Goal: Task Accomplishment & Management: Use online tool/utility

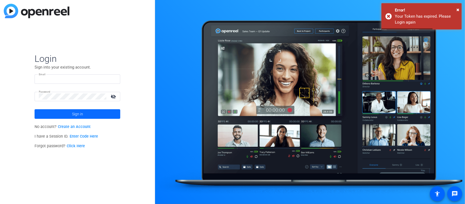
type input "cdobbs@motorolasolutions.com"
click at [68, 117] on span at bounding box center [78, 114] width 86 height 13
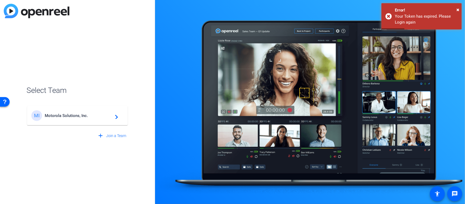
click at [83, 111] on div "MI Motorola Solutions, Inc. navigate_next" at bounding box center [77, 115] width 92 height 11
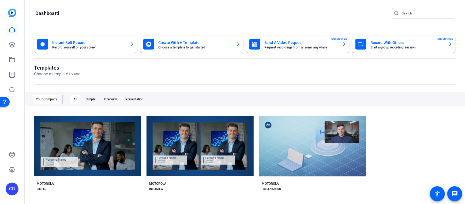
click at [407, 16] on input "Search" at bounding box center [425, 13] width 48 height 6
type input "s/l"
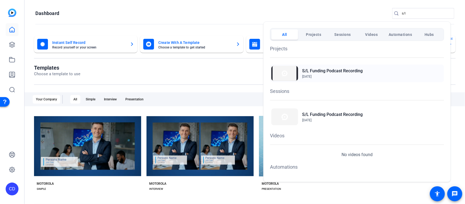
click at [335, 69] on h2 "S/L Funding Podcast Recording" at bounding box center [332, 71] width 60 height 6
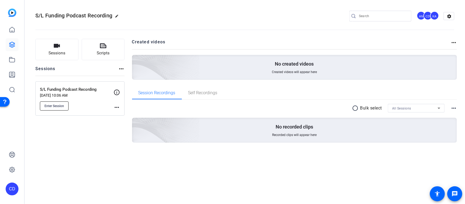
click at [61, 107] on span "Enter Session" at bounding box center [54, 106] width 20 height 4
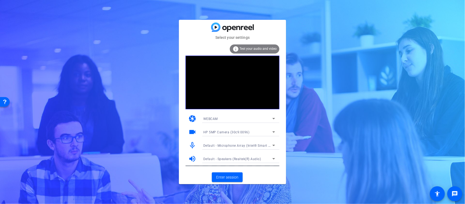
click at [273, 132] on icon at bounding box center [273, 131] width 3 height 1
click at [273, 132] on div at bounding box center [232, 102] width 465 height 204
click at [271, 131] on icon at bounding box center [273, 132] width 6 height 6
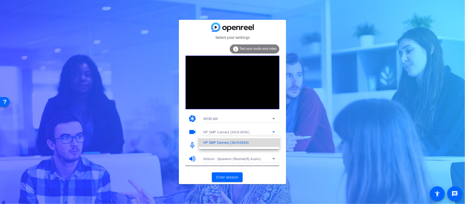
click at [242, 142] on span "HP 5MP Camera (30c9:0096)" at bounding box center [225, 142] width 45 height 6
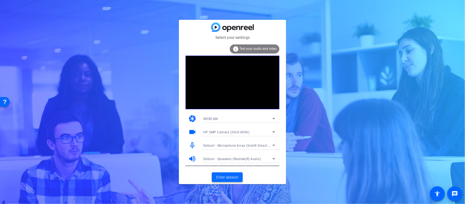
click at [224, 176] on span "Enter session" at bounding box center [227, 177] width 22 height 6
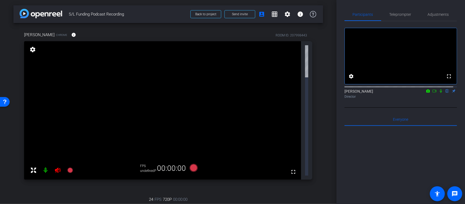
click at [432, 93] on icon at bounding box center [434, 91] width 4 height 4
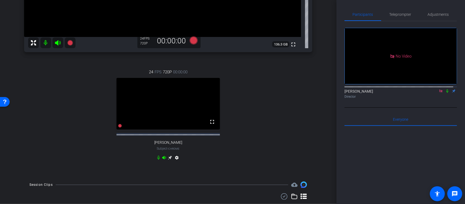
scroll to position [162, 0]
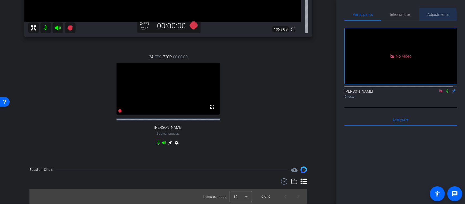
click at [432, 16] on span "Adjustments" at bounding box center [437, 15] width 21 height 4
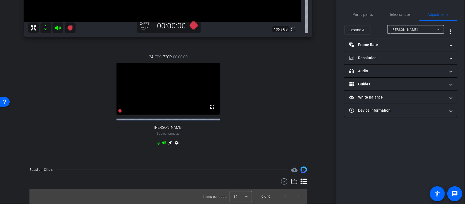
click at [407, 30] on span "Barry Lambergman" at bounding box center [404, 30] width 26 height 4
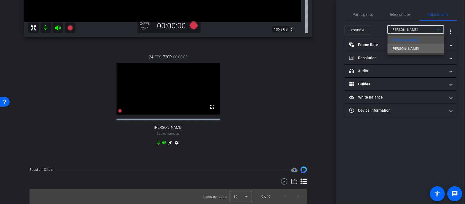
click at [407, 44] on mat-option "Larry Packer" at bounding box center [415, 48] width 57 height 9
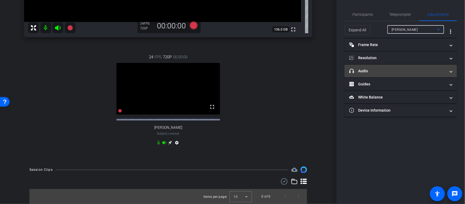
click at [373, 70] on mat-panel-title "headphone icon Audio" at bounding box center [397, 71] width 96 height 6
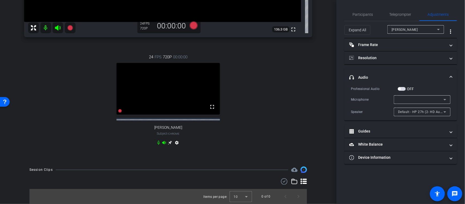
click at [407, 113] on span "Default - HP 27h (2- HD Audio Driver for Display Audio)" at bounding box center [441, 111] width 86 height 4
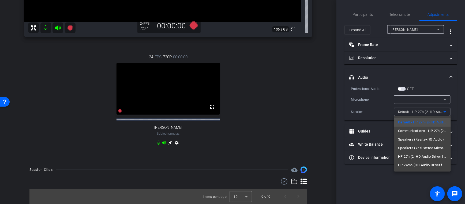
type input "11000"
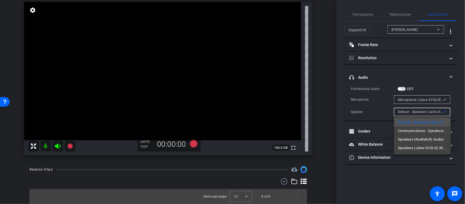
scroll to position [39, 0]
click at [409, 129] on span "Communications - Speakers (Jabra EVOLVE 30 II) (0b0e:0315)" at bounding box center [422, 131] width 48 height 6
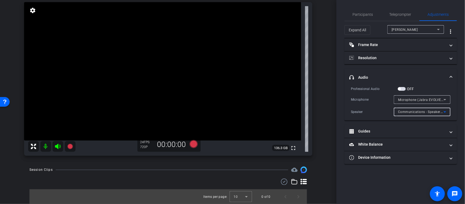
click at [418, 32] on div "Barry Lambergman" at bounding box center [413, 29] width 45 height 7
click at [418, 32] on div at bounding box center [232, 102] width 465 height 204
click at [317, 78] on div "Barry Lambergman Chrome info ROOM ID: 207998443 fullscreen settings 136.3 GB 24…" at bounding box center [167, 72] width 309 height 177
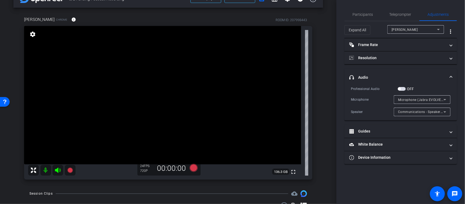
scroll to position [0, 0]
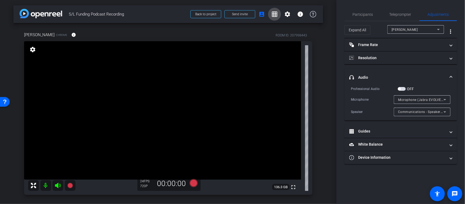
click at [271, 16] on mat-icon "grid_on" at bounding box center [274, 14] width 6 height 6
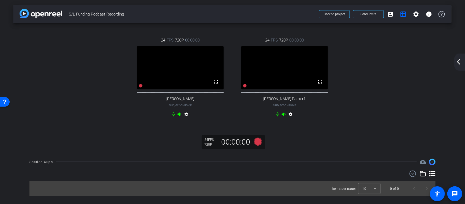
click at [401, 96] on div "24 FPS 720P 00:00:00 fullscreen Barry Lambergman Subject - Chrome settings 24 F…" at bounding box center [232, 77] width 416 height 99
click at [415, 13] on mat-icon "settings" at bounding box center [415, 14] width 6 height 6
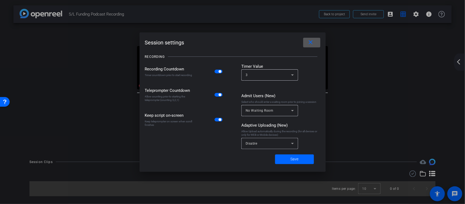
click at [317, 43] on span at bounding box center [311, 42] width 17 height 13
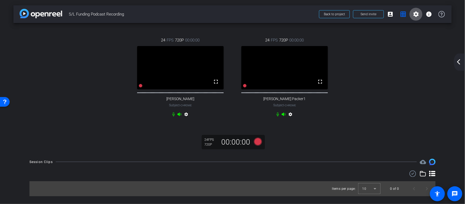
click at [417, 13] on mat-icon "settings" at bounding box center [415, 14] width 6 height 6
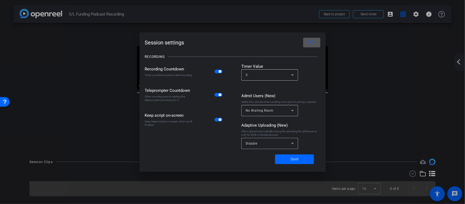
click at [458, 62] on div at bounding box center [232, 102] width 465 height 204
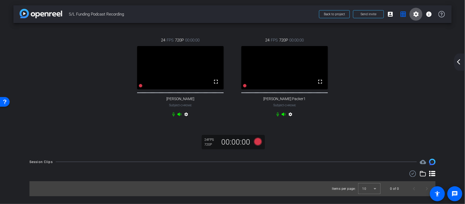
click at [458, 62] on mat-icon "arrow_back_ios_new" at bounding box center [458, 62] width 6 height 6
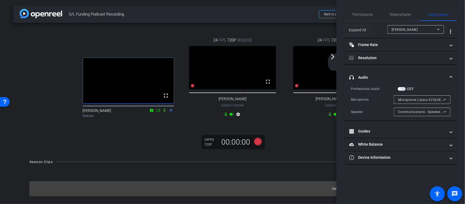
click at [312, 153] on div ". fullscreen Kristi Amick Director 24 FPS 720P 00:00:00 fullscreen Barry Lamber…" at bounding box center [232, 88] width 438 height 130
click at [332, 58] on mat-icon "arrow_forward_ios" at bounding box center [332, 57] width 6 height 6
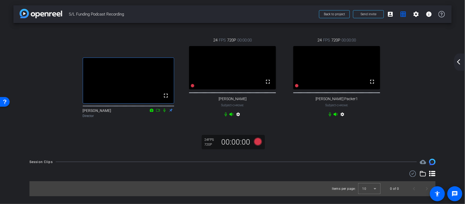
click at [305, 153] on div ". fullscreen Kristi Amick Director 24 FPS 720P 00:00:00 fullscreen Barry Lamber…" at bounding box center [232, 88] width 438 height 130
click at [455, 61] on mat-icon "arrow_back_ios_new" at bounding box center [458, 62] width 6 height 6
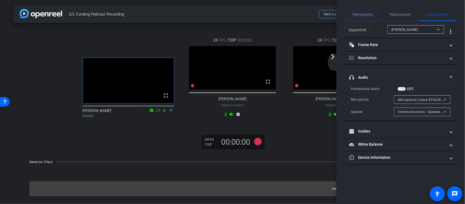
click at [357, 13] on span "Participants" at bounding box center [362, 15] width 20 height 4
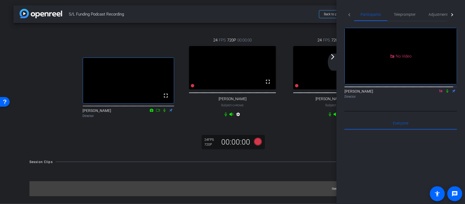
click at [438, 89] on icon at bounding box center [440, 91] width 4 height 4
click at [321, 139] on div ". fullscreen Kristi Amick Director 24 FPS 720P 00:00:00 fullscreen Barry Lamber…" at bounding box center [232, 88] width 438 height 130
click at [332, 61] on div "arrow_back_ios_new arrow_forward_ios" at bounding box center [333, 62] width 11 height 17
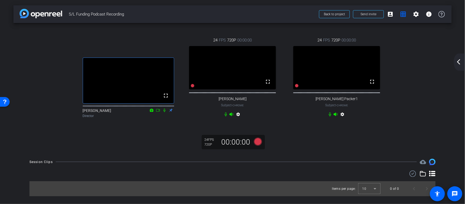
click at [356, 142] on div ". fullscreen Kristi Amick Director 24 FPS 720P 00:00:00 fullscreen Barry Lamber…" at bounding box center [232, 88] width 438 height 130
click at [387, 148] on div ". fullscreen Kristi Amick Director 24 FPS 720P 00:00:00 fullscreen Barry Lamber…" at bounding box center [232, 88] width 438 height 130
click at [422, 113] on div ". fullscreen Kristi Amick Director 24 FPS 720P 00:00:00 fullscreen Barry Lamber…" at bounding box center [232, 77] width 416 height 99
click at [414, 15] on mat-icon "settings" at bounding box center [415, 14] width 6 height 6
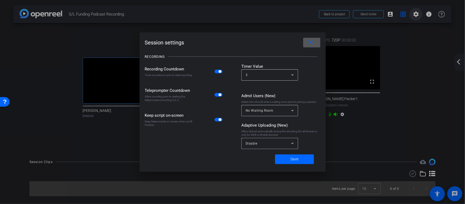
click at [414, 15] on div at bounding box center [232, 102] width 465 height 204
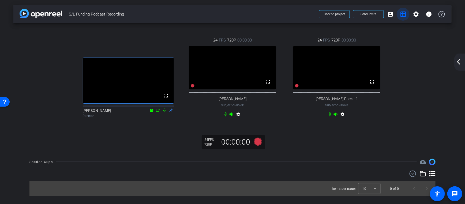
click at [403, 14] on mat-icon "grid_on" at bounding box center [402, 14] width 6 height 6
click at [416, 18] on span at bounding box center [415, 14] width 13 height 13
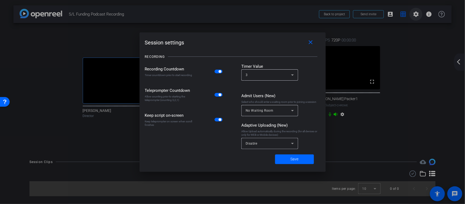
click at [416, 18] on div at bounding box center [232, 102] width 465 height 204
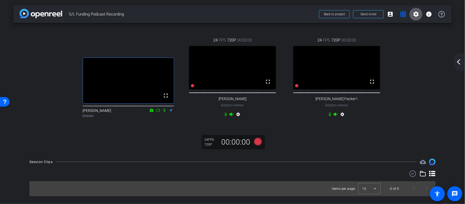
click at [456, 59] on mat-icon "arrow_back_ios_new" at bounding box center [458, 62] width 6 height 6
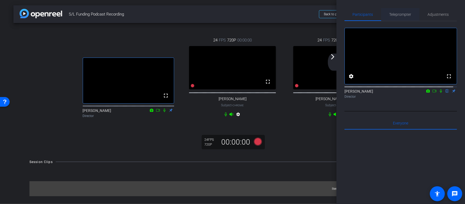
click at [403, 14] on span "Teleprompter" at bounding box center [400, 15] width 22 height 4
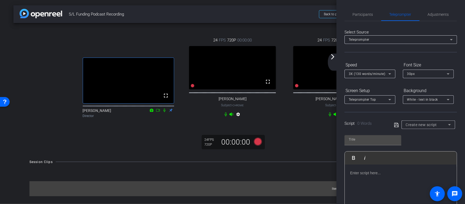
click at [280, 24] on div ". fullscreen Kristi Amick Director 24 FPS 720P 00:00:00 fullscreen Barry Lamber…" at bounding box center [232, 88] width 438 height 130
click at [156, 153] on div ". fullscreen Kristi Amick Director 24 FPS 720P 00:00:00 fullscreen Barry Lamber…" at bounding box center [232, 88] width 438 height 130
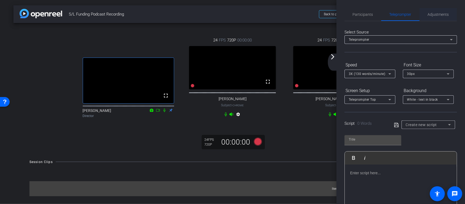
click at [434, 13] on span "Adjustments" at bounding box center [437, 15] width 21 height 4
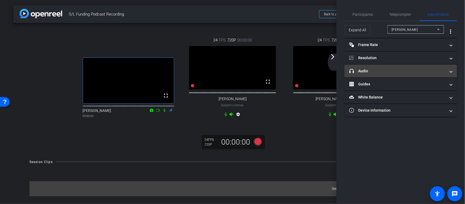
click at [384, 71] on mat-panel-title "headphone icon Audio" at bounding box center [397, 71] width 96 height 6
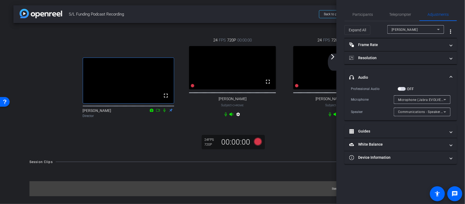
click at [411, 102] on div "Microphone (Jabra EVOLVE 30 II) (0b0e:0315)" at bounding box center [420, 99] width 45 height 7
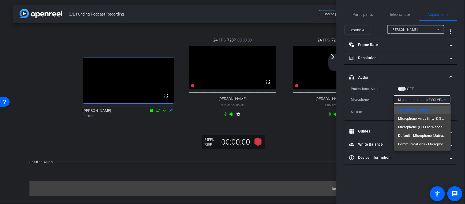
click at [412, 102] on div at bounding box center [232, 102] width 465 height 204
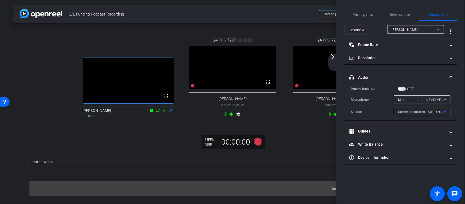
click at [413, 110] on span "Communications - Speakers (Jabra EVOLVE 30 II) (0b0e:0315)" at bounding box center [447, 111] width 98 height 4
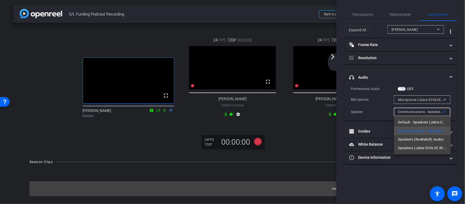
click at [413, 110] on div at bounding box center [232, 102] width 465 height 204
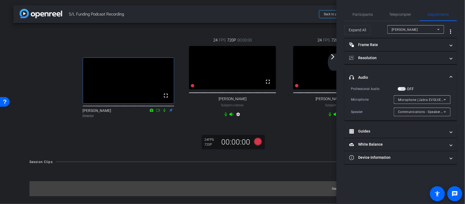
click at [416, 100] on span "Microphone (Jabra EVOLVE 30 II) (0b0e:0315)" at bounding box center [434, 99] width 72 height 4
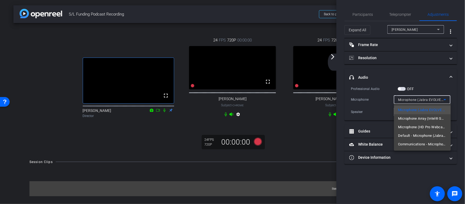
click at [417, 100] on div at bounding box center [232, 102] width 465 height 204
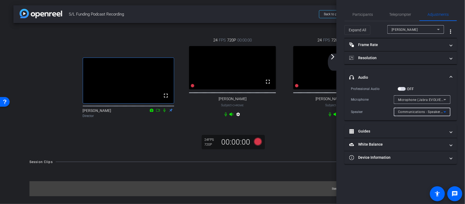
click at [417, 111] on span "Communications - Speakers (Jabra EVOLVE 30 II) (0b0e:0315)" at bounding box center [447, 111] width 98 height 4
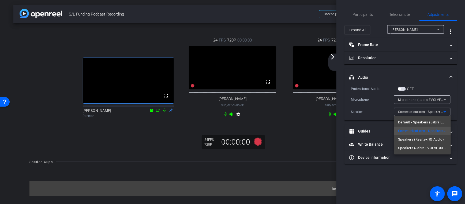
click at [408, 73] on div at bounding box center [232, 102] width 465 height 204
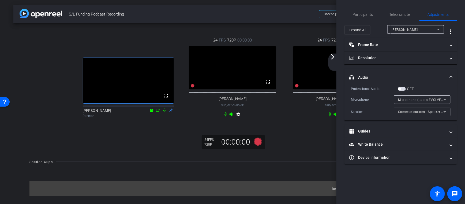
click at [333, 60] on mat-icon "arrow_forward_ios" at bounding box center [332, 57] width 6 height 6
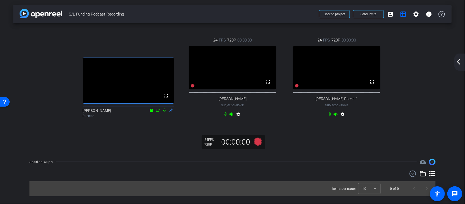
click at [458, 66] on div "arrow_back_ios_new arrow_forward_ios" at bounding box center [458, 62] width 11 height 17
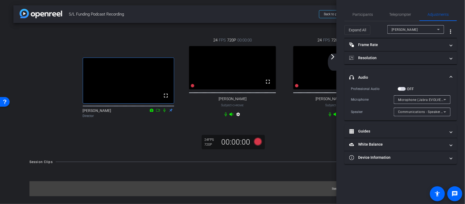
click at [315, 148] on div ". fullscreen Kristi Amick Director 24 FPS 720P 00:00:00 fullscreen Barry Lamber…" at bounding box center [232, 88] width 438 height 130
click at [269, 125] on div "24 FPS 720P 00:00:00 fullscreen Barry Lambergman Subject - Chrome settings" at bounding box center [232, 77] width 104 height 99
click at [257, 145] on icon at bounding box center [258, 141] width 8 height 8
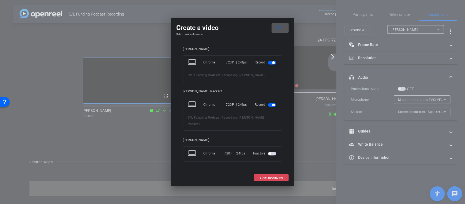
click at [271, 176] on span "START RECORDING" at bounding box center [271, 177] width 24 height 3
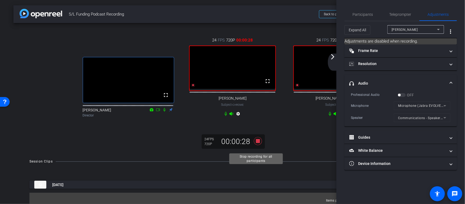
click at [257, 145] on icon at bounding box center [258, 141] width 8 height 8
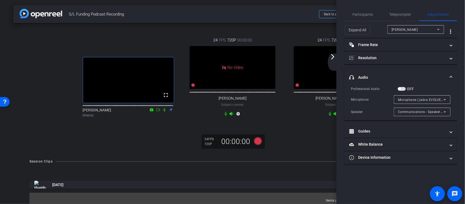
click at [200, 17] on span "S/L Funding Podcast Recording" at bounding box center [192, 14] width 247 height 11
click at [111, 33] on div ". fullscreen Kristi Amick Director 24 FPS 720P 00:00:00 No Video Barry Lambergm…" at bounding box center [232, 77] width 416 height 98
click at [361, 17] on span "Participants" at bounding box center [362, 14] width 20 height 13
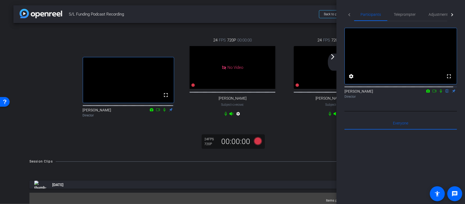
click at [432, 92] on icon at bounding box center [434, 91] width 4 height 3
click at [226, 13] on span "S/L Funding Podcast Recording" at bounding box center [192, 14] width 247 height 11
click at [334, 60] on div "arrow_back_ios_new arrow_forward_ios" at bounding box center [333, 62] width 11 height 17
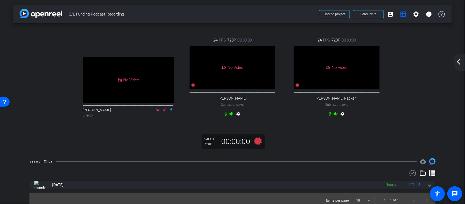
click at [462, 59] on div "arrow_back_ios_new arrow_forward_ios" at bounding box center [458, 62] width 11 height 17
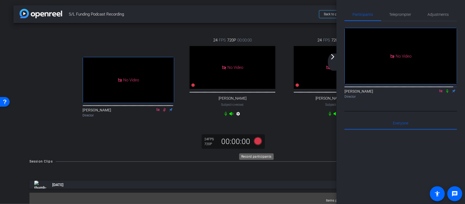
click at [255, 145] on icon at bounding box center [258, 141] width 8 height 8
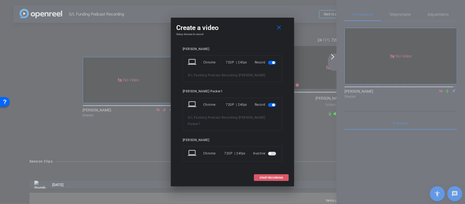
click at [270, 176] on span "START RECORDING" at bounding box center [271, 177] width 24 height 3
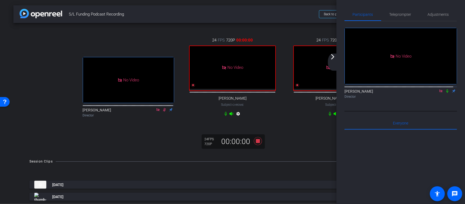
click at [445, 93] on icon at bounding box center [447, 91] width 4 height 4
click at [285, 152] on div ". No Video Kristi Amick Director 24 FPS 720P 00:09:56 No Video Barry Lambergman…" at bounding box center [232, 88] width 438 height 130
click at [257, 146] on icon at bounding box center [257, 141] width 13 height 10
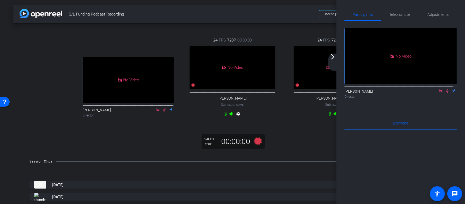
click at [284, 146] on div ". No Video Kristi Amick Director 24 FPS 720P 00:00:00 No Video Barry Lambergman…" at bounding box center [232, 88] width 438 height 130
click at [446, 93] on icon at bounding box center [447, 90] width 3 height 3
click at [314, 144] on div ". fullscreen Kristi Amick Director 24 FPS 720P 00:00:00 No Video Barry Lambergm…" at bounding box center [232, 88] width 438 height 130
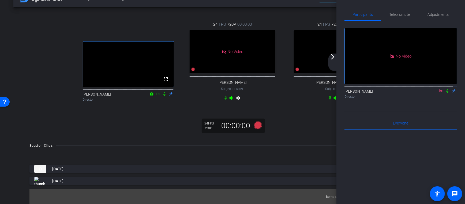
click at [334, 58] on mat-icon "arrow_forward_ios" at bounding box center [332, 57] width 6 height 6
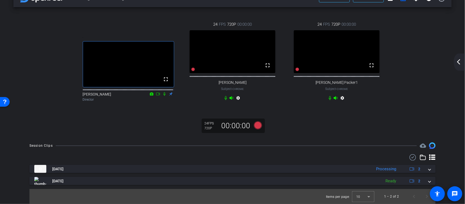
click at [460, 62] on mat-icon "arrow_back_ios_new" at bounding box center [458, 62] width 6 height 6
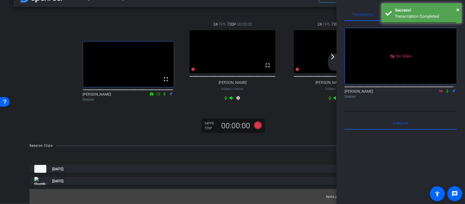
click at [314, 125] on div ". fullscreen Kristi Amick Director 24 FPS 720P 00:00:00 fullscreen Barry Lamber…" at bounding box center [232, 72] width 438 height 130
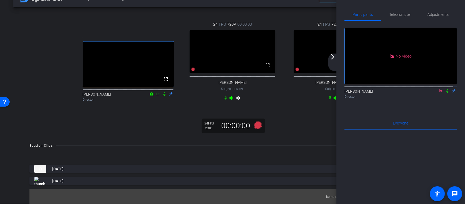
click at [304, 129] on div ". fullscreen Kristi Amick Director 24 FPS 720P 00:00:00 fullscreen Barry Lamber…" at bounding box center [232, 72] width 438 height 130
click at [316, 116] on div ". fullscreen Kristi Amick Director 24 FPS 720P 00:00:00 fullscreen Barry Lamber…" at bounding box center [232, 72] width 438 height 130
click at [312, 137] on div ". fullscreen Kristi Amick Director 24 FPS 720P 00:00:00 fullscreen Barry Lamber…" at bounding box center [232, 72] width 438 height 130
click at [281, 121] on div ". fullscreen Kristi Amick Director 24 FPS 720P 00:00:00 fullscreen Barry Lamber…" at bounding box center [232, 72] width 438 height 130
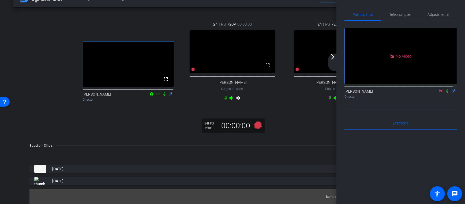
click at [332, 57] on mat-icon "arrow_forward_ios" at bounding box center [332, 57] width 6 height 6
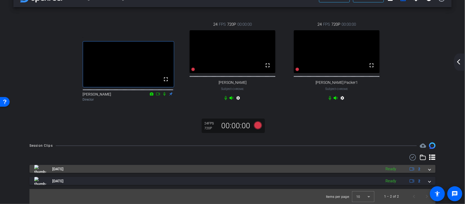
click at [428, 170] on span at bounding box center [429, 169] width 2 height 6
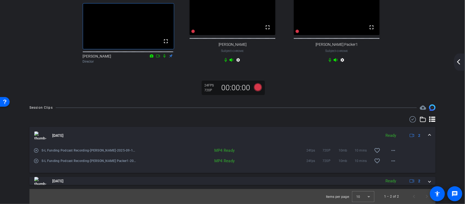
scroll to position [59, 0]
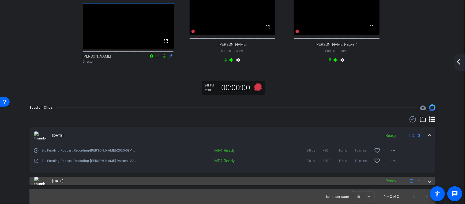
click at [428, 180] on span at bounding box center [429, 181] width 2 height 6
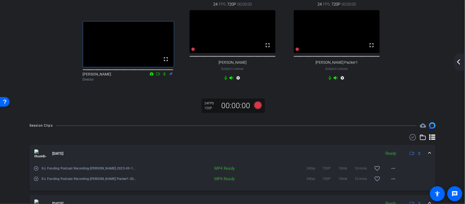
scroll to position [0, 0]
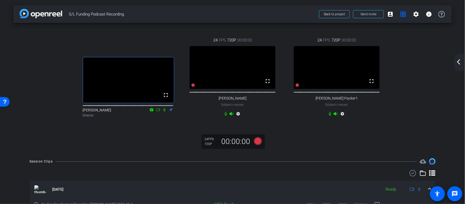
click at [461, 63] on mat-icon "arrow_back_ios_new" at bounding box center [458, 62] width 6 height 6
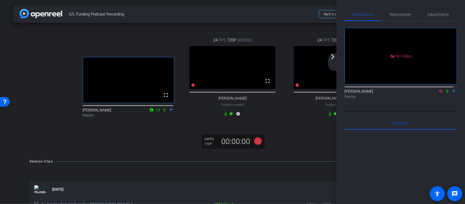
click at [438, 93] on icon at bounding box center [440, 91] width 4 height 4
click at [299, 137] on div ". fullscreen Kristi Amick Director 24 FPS 720P 00:00:00 fullscreen Barry Lamber…" at bounding box center [232, 88] width 438 height 130
click at [333, 56] on mat-icon "arrow_forward_ios" at bounding box center [332, 57] width 6 height 6
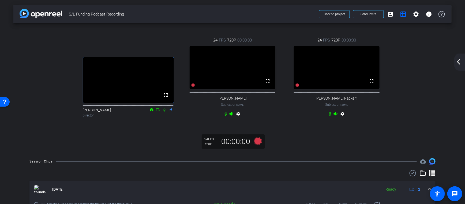
click at [416, 122] on div ". fullscreen Kristi Amick Director 24 FPS 720P 00:00:00 fullscreen Barry Lamber…" at bounding box center [232, 77] width 416 height 98
click at [420, 94] on div ". fullscreen Kristi Amick Director 24 FPS 720P 00:00:00 fullscreen Barry Lamber…" at bounding box center [232, 77] width 416 height 98
click at [431, 113] on div ". fullscreen Kristi Amick Director 24 FPS 720P 00:00:00 fullscreen Barry Lamber…" at bounding box center [232, 77] width 416 height 98
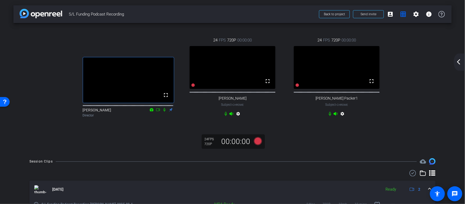
click at [397, 120] on div ". fullscreen Kristi Amick Director 24 FPS 720P 00:00:00 fullscreen Barry Lamber…" at bounding box center [232, 77] width 416 height 98
click at [459, 61] on mat-icon "arrow_back_ios_new" at bounding box center [458, 62] width 6 height 6
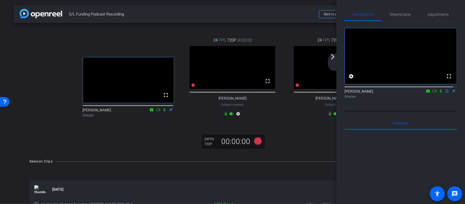
click at [315, 159] on div "arrow_back S/L Funding Podcast Recording Back to project Send invite account_bo…" at bounding box center [232, 102] width 465 height 204
click at [237, 10] on span "S/L Funding Podcast Recording" at bounding box center [192, 14] width 247 height 11
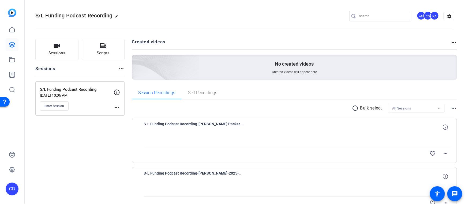
scroll to position [32, 0]
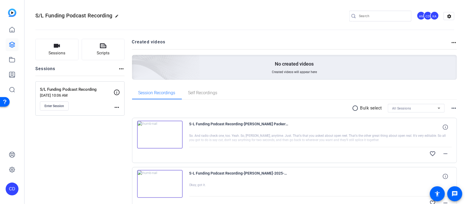
click at [157, 184] on img at bounding box center [159, 184] width 45 height 28
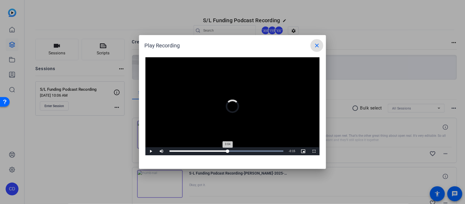
click at [227, 150] on div "Loaded : 100.00% 0:14 0:04" at bounding box center [226, 150] width 114 height 1
click at [250, 151] on div "Loaded : 100.00% 0:20 0:20" at bounding box center [226, 150] width 114 height 1
click at [259, 150] on div "Loaded : 100.00% 0:22 0:21" at bounding box center [226, 151] width 119 height 8
click at [258, 149] on div "Loaded : 100.00% 0:22 0:24" at bounding box center [226, 151] width 119 height 8
click at [267, 149] on div "Loaded : 100.00% 0:24 0:23" at bounding box center [226, 151] width 119 height 8
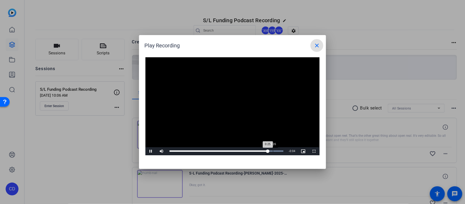
click at [275, 150] on div "Loaded : 100.00% 0:26 0:25" at bounding box center [226, 151] width 119 height 8
click at [198, 152] on div "Loaded : 100.00% 0:07 0:28" at bounding box center [226, 151] width 119 height 8
click at [196, 135] on video "Video Player" at bounding box center [232, 106] width 174 height 98
click at [318, 44] on mat-icon "close" at bounding box center [316, 45] width 6 height 6
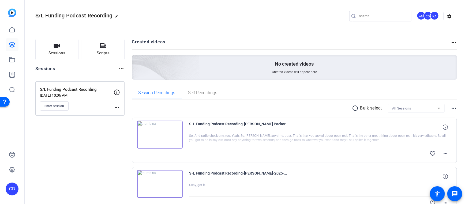
click at [161, 133] on img at bounding box center [159, 135] width 45 height 28
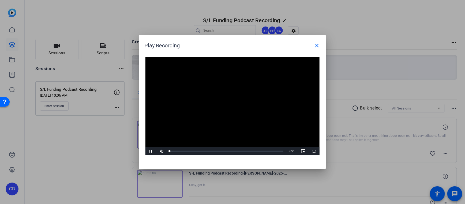
click at [230, 103] on video "Video Player" at bounding box center [232, 106] width 174 height 98
click at [203, 151] on div "Progress Bar" at bounding box center [226, 150] width 114 height 1
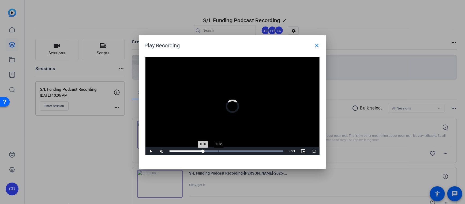
click at [218, 150] on div "Loaded : 100.00% 0:12 0:08" at bounding box center [226, 150] width 114 height 1
click at [150, 151] on span "Video Player" at bounding box center [150, 151] width 11 height 0
click at [320, 44] on mat-icon "close" at bounding box center [316, 45] width 6 height 6
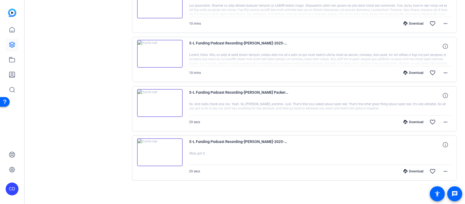
scroll to position [59, 0]
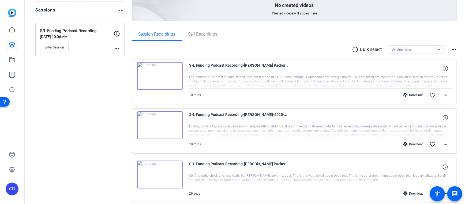
click at [161, 76] on img at bounding box center [159, 76] width 45 height 28
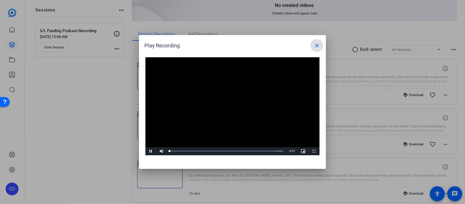
click at [224, 107] on video "Video Player" at bounding box center [232, 106] width 174 height 98
click at [196, 149] on div "Loaded : 100.00% 2:19 0:00" at bounding box center [226, 151] width 119 height 8
click at [149, 151] on span "Video Player" at bounding box center [150, 151] width 11 height 0
click at [220, 150] on div "Loaded : 100.00% 4:18 2:21" at bounding box center [226, 151] width 119 height 8
click at [237, 150] on div "Loaded : 100.00% 5:57 4:26" at bounding box center [226, 151] width 119 height 8
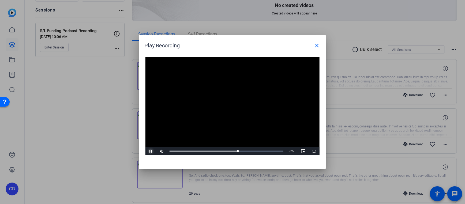
click at [150, 151] on span "Video Player" at bounding box center [150, 151] width 11 height 0
click at [317, 41] on span at bounding box center [316, 45] width 13 height 13
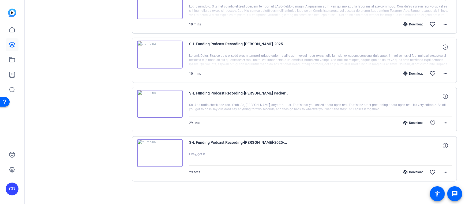
scroll to position [130, 0]
click at [442, 121] on mat-icon "more_horiz" at bounding box center [445, 122] width 6 height 6
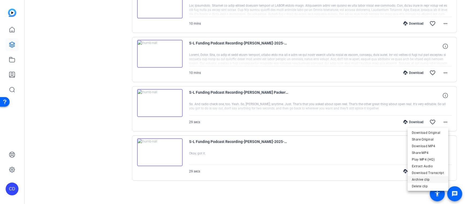
click at [429, 181] on span "Archive clip" at bounding box center [428, 179] width 32 height 6
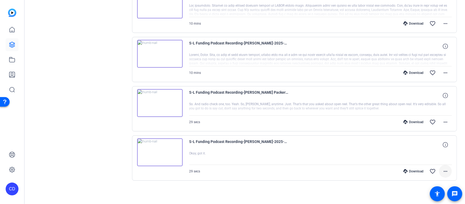
click at [445, 170] on span at bounding box center [445, 171] width 13 height 13
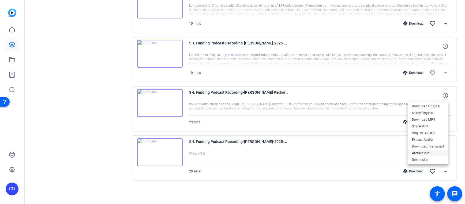
click at [431, 154] on span "Archive clip" at bounding box center [428, 153] width 32 height 6
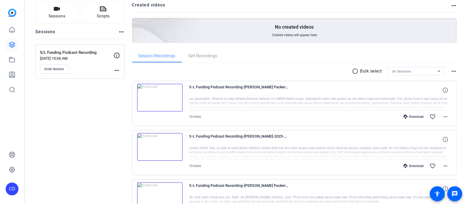
scroll to position [107, 0]
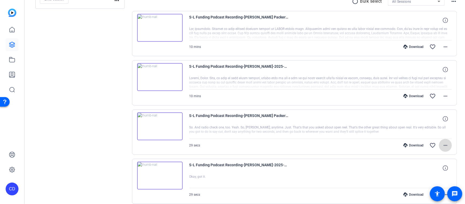
click at [444, 144] on mat-icon "more_horiz" at bounding box center [445, 145] width 6 height 6
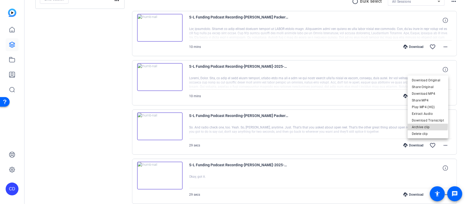
click at [417, 126] on span "Archive clip" at bounding box center [428, 127] width 32 height 6
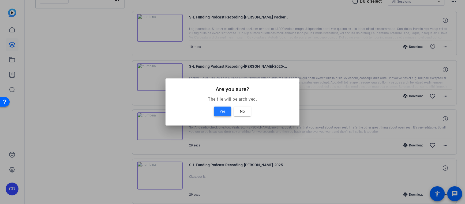
click at [224, 109] on span "Yes" at bounding box center [222, 111] width 6 height 6
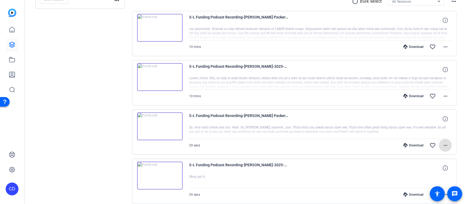
scroll to position [81, 0]
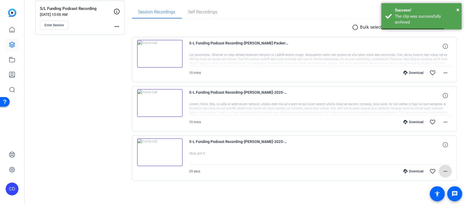
click at [442, 170] on mat-icon "more_horiz" at bounding box center [445, 171] width 6 height 6
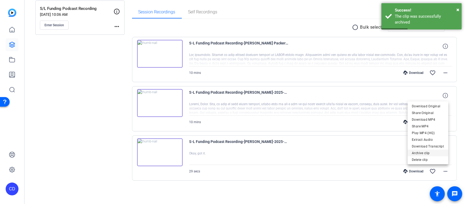
click at [424, 154] on span "Archive clip" at bounding box center [428, 153] width 32 height 6
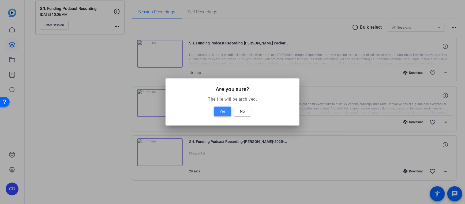
click at [223, 113] on span "Yes" at bounding box center [222, 111] width 6 height 6
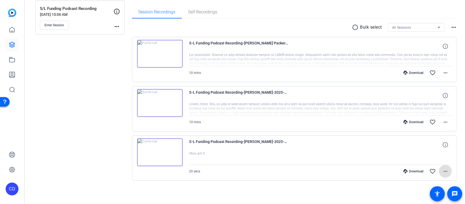
scroll to position [32, 0]
